Goal: Task Accomplishment & Management: Manage account settings

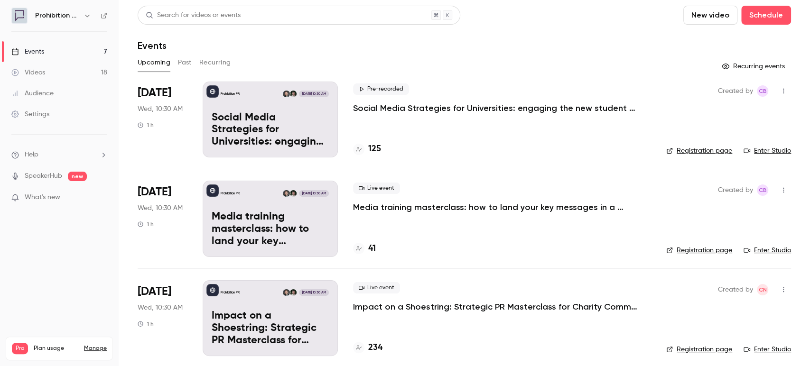
click at [32, 97] on div "Audience" at bounding box center [32, 93] width 42 height 9
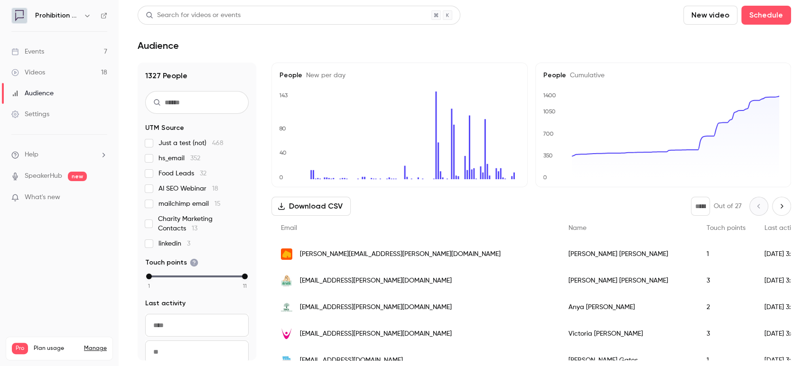
click at [43, 47] on div "Events" at bounding box center [27, 51] width 33 height 9
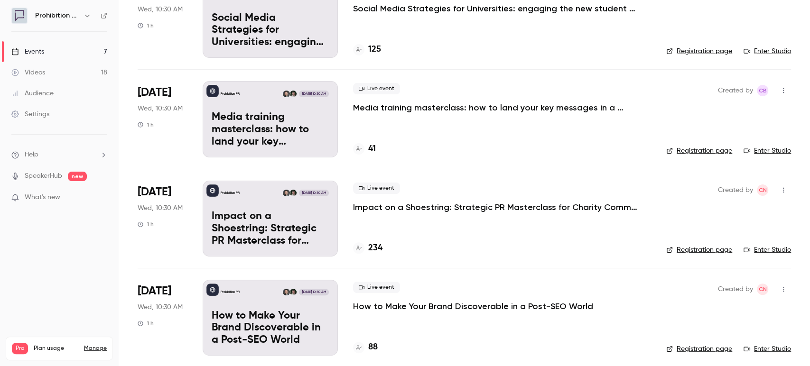
scroll to position [105, 0]
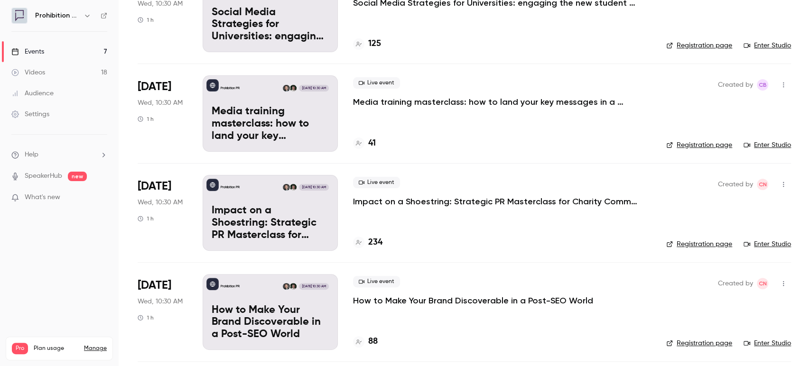
click at [501, 104] on p "Media training masterclass: how to land your key messages in a digital-first wo…" at bounding box center [495, 101] width 285 height 11
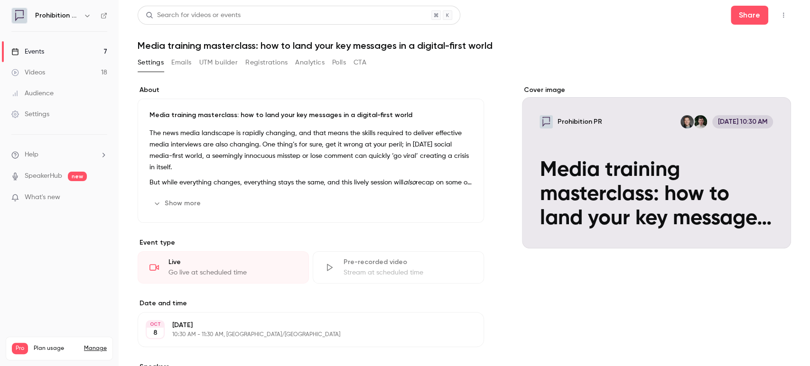
click at [251, 60] on button "Registrations" at bounding box center [266, 62] width 42 height 15
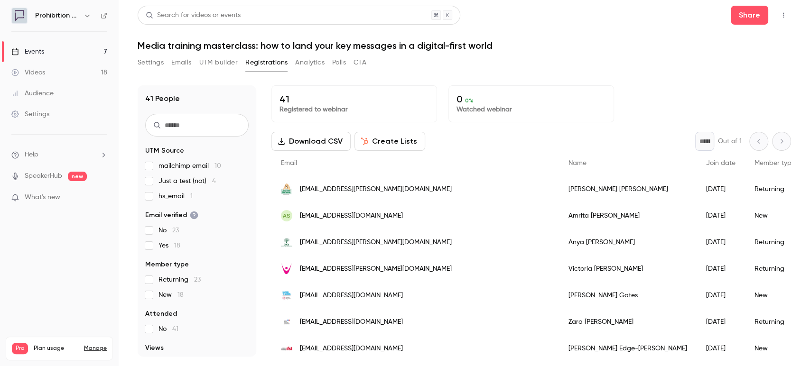
click at [410, 143] on button "Create Lists" at bounding box center [390, 141] width 71 height 19
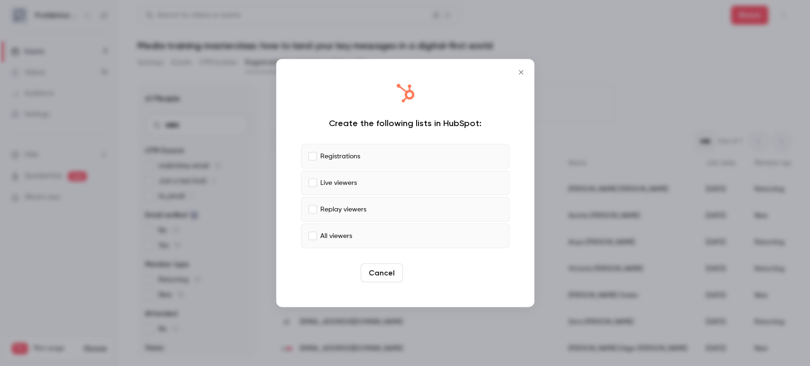
click at [428, 269] on button "Create" at bounding box center [428, 273] width 43 height 19
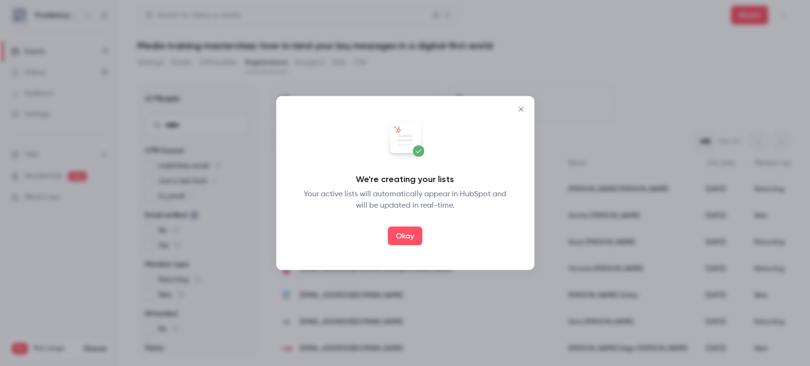
click at [406, 224] on div "We're creating your lists Your active lists will automatically appear in HubSpo…" at bounding box center [405, 183] width 239 height 155
click at [403, 231] on button "Okay" at bounding box center [405, 236] width 35 height 19
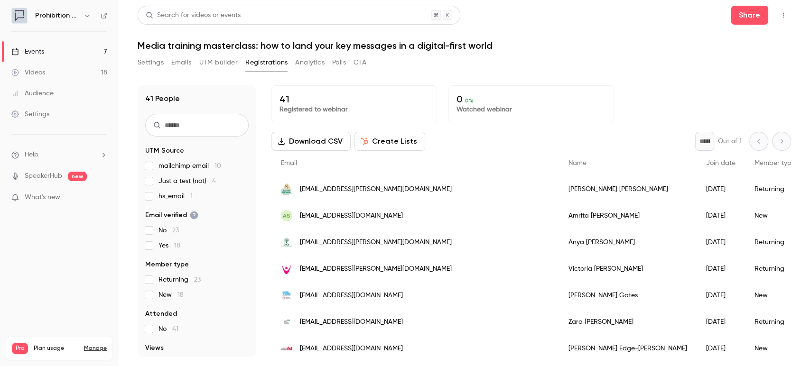
click at [224, 65] on button "UTM builder" at bounding box center [218, 62] width 38 height 15
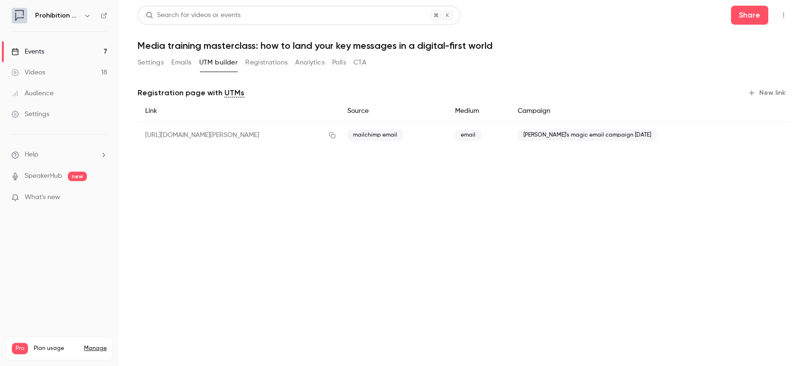
click at [257, 62] on button "Registrations" at bounding box center [266, 62] width 42 height 15
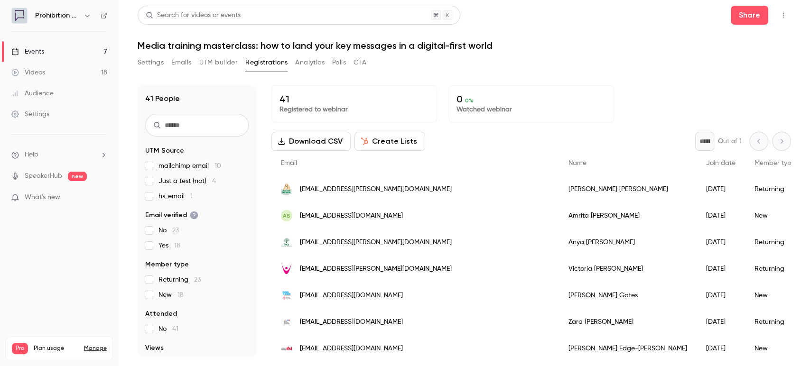
click at [775, 135] on div "* Out of 1" at bounding box center [743, 141] width 96 height 19
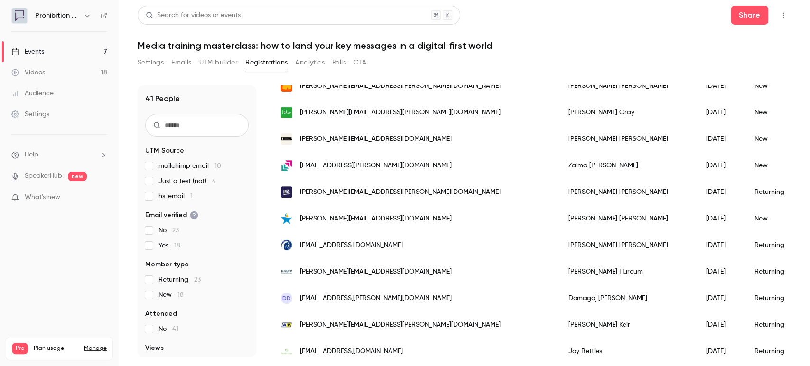
scroll to position [369, 0]
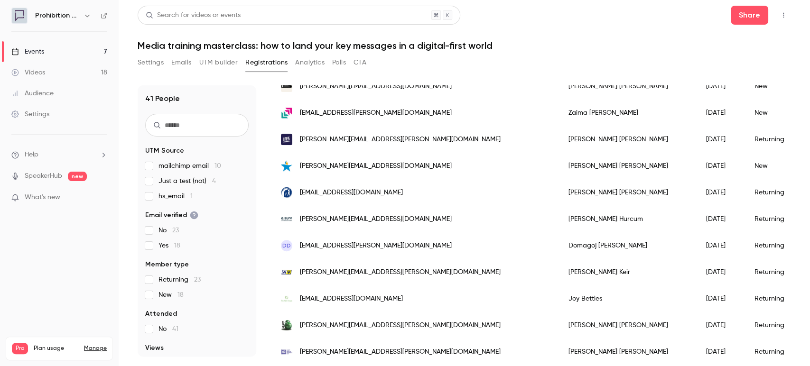
click at [559, 158] on div "Jacob Tyson" at bounding box center [628, 166] width 138 height 27
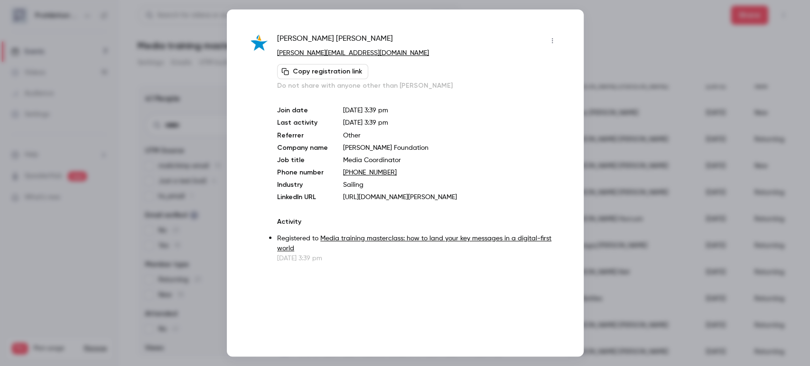
click at [605, 34] on div at bounding box center [405, 183] width 810 height 366
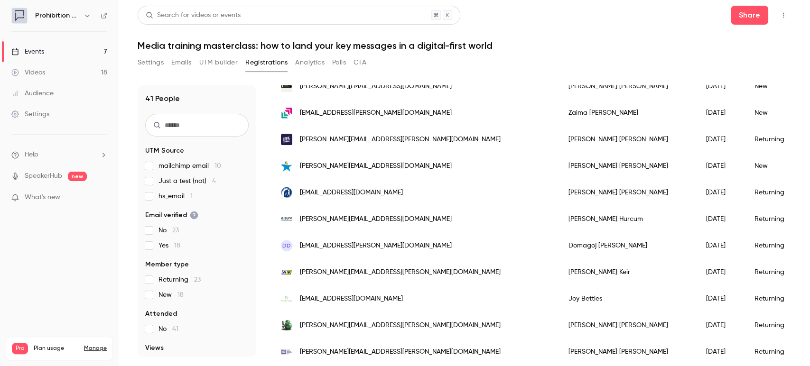
click at [33, 50] on div "Events" at bounding box center [27, 51] width 33 height 9
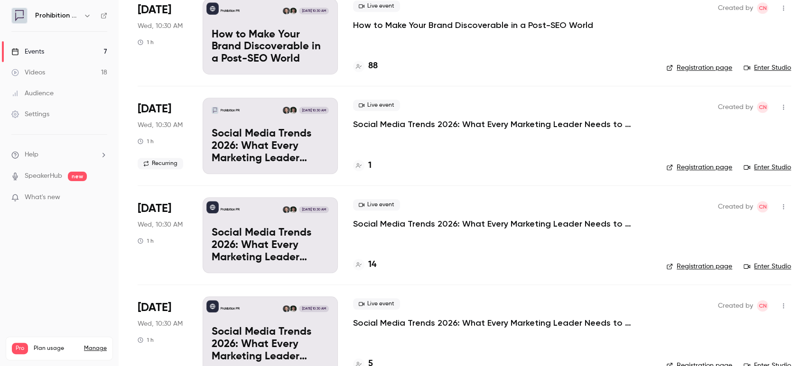
scroll to position [403, 0]
